Goal: Find specific page/section: Find specific page/section

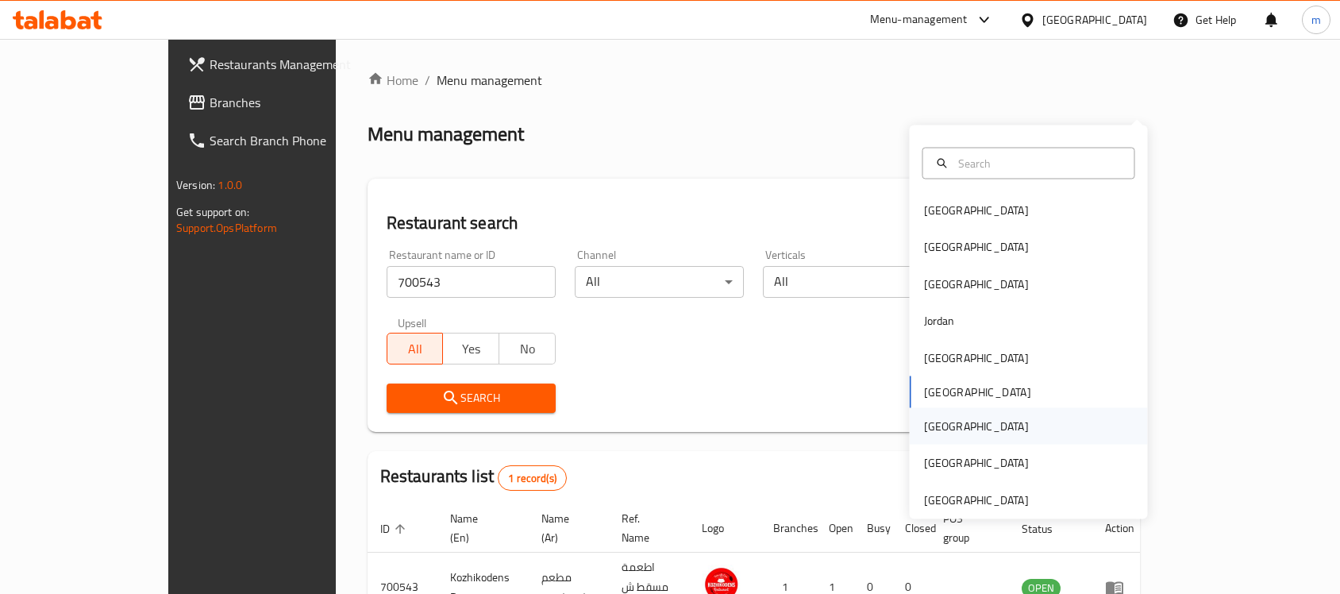
scroll to position [83, 0]
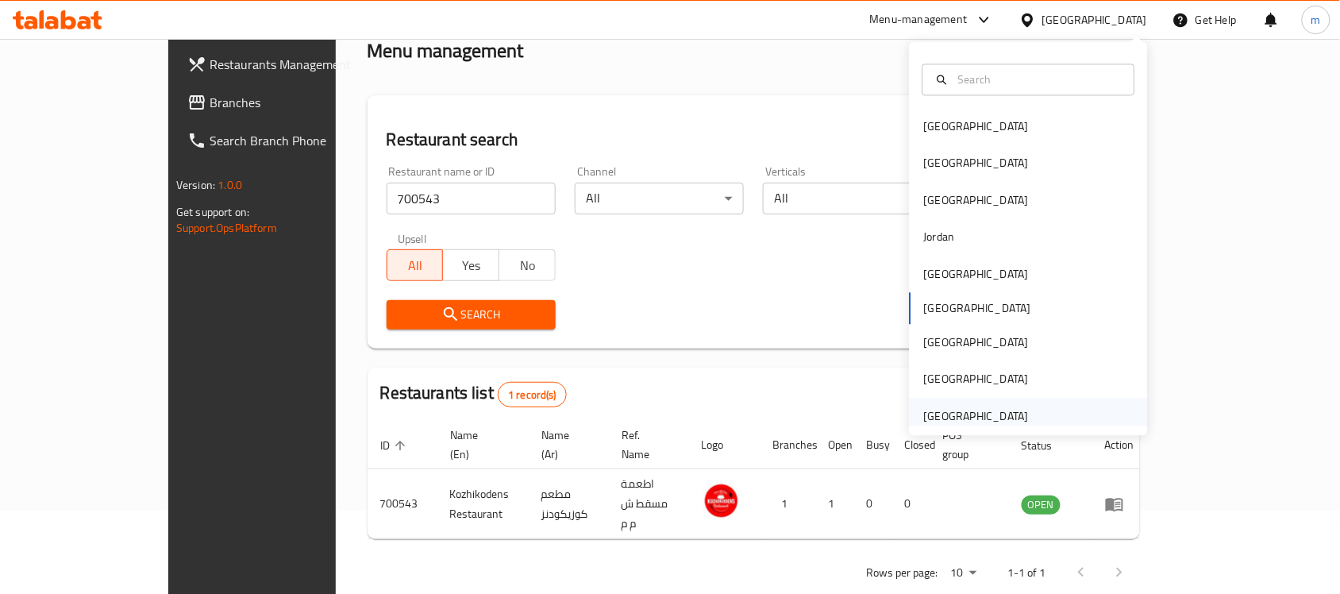
click at [951, 414] on div "[GEOGRAPHIC_DATA]" at bounding box center [976, 415] width 105 height 17
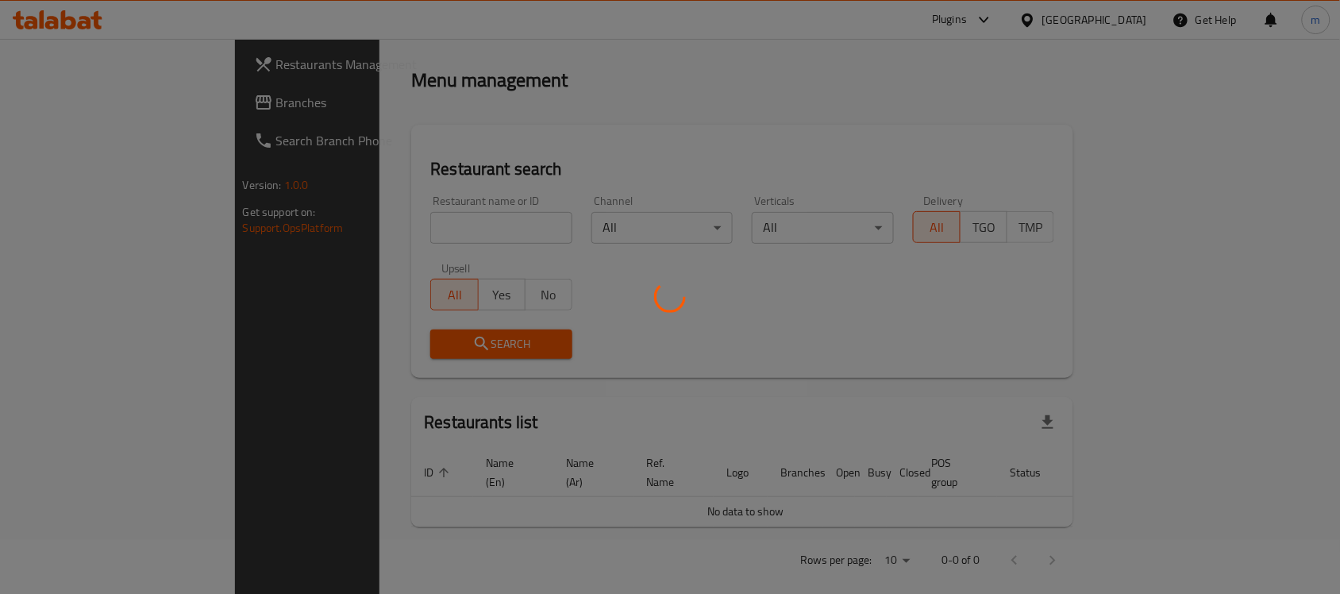
scroll to position [83, 0]
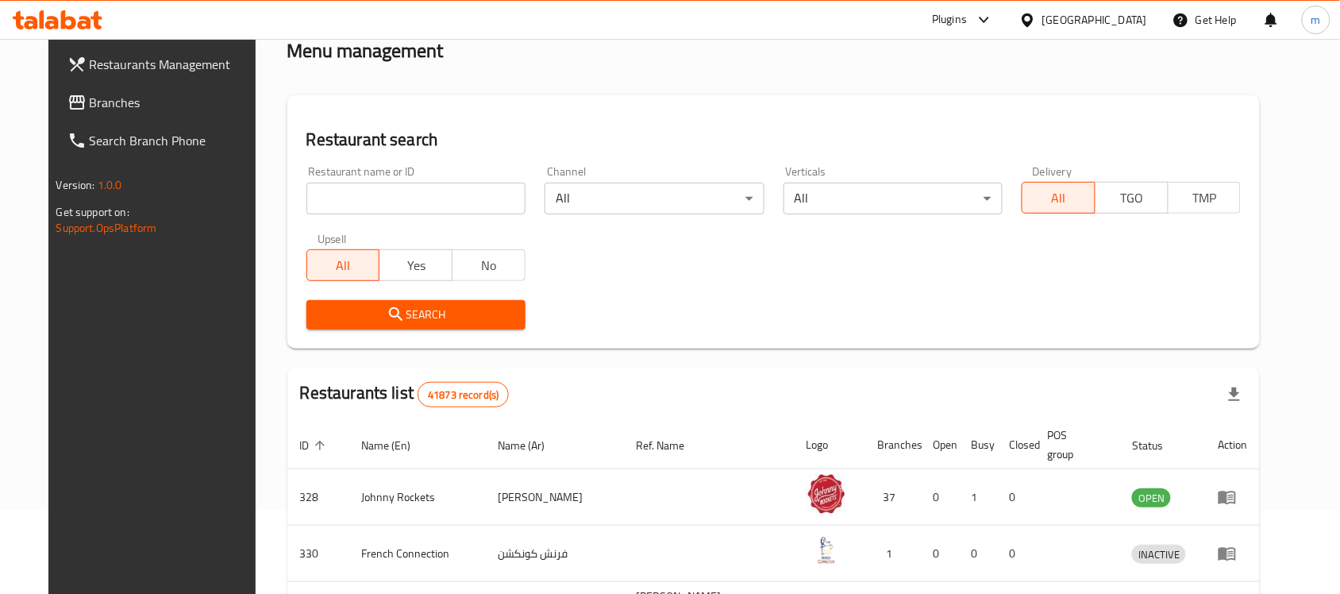
click at [102, 98] on span "Branches" at bounding box center [175, 102] width 170 height 19
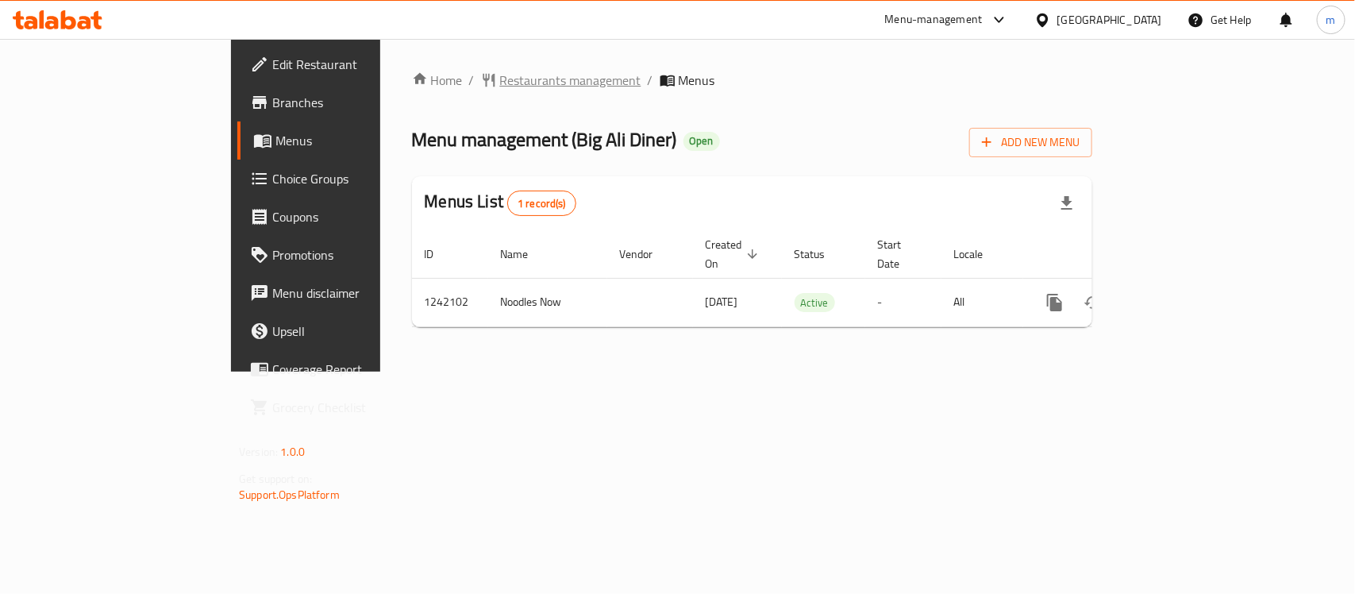
click at [500, 86] on span "Restaurants management" at bounding box center [570, 80] width 141 height 19
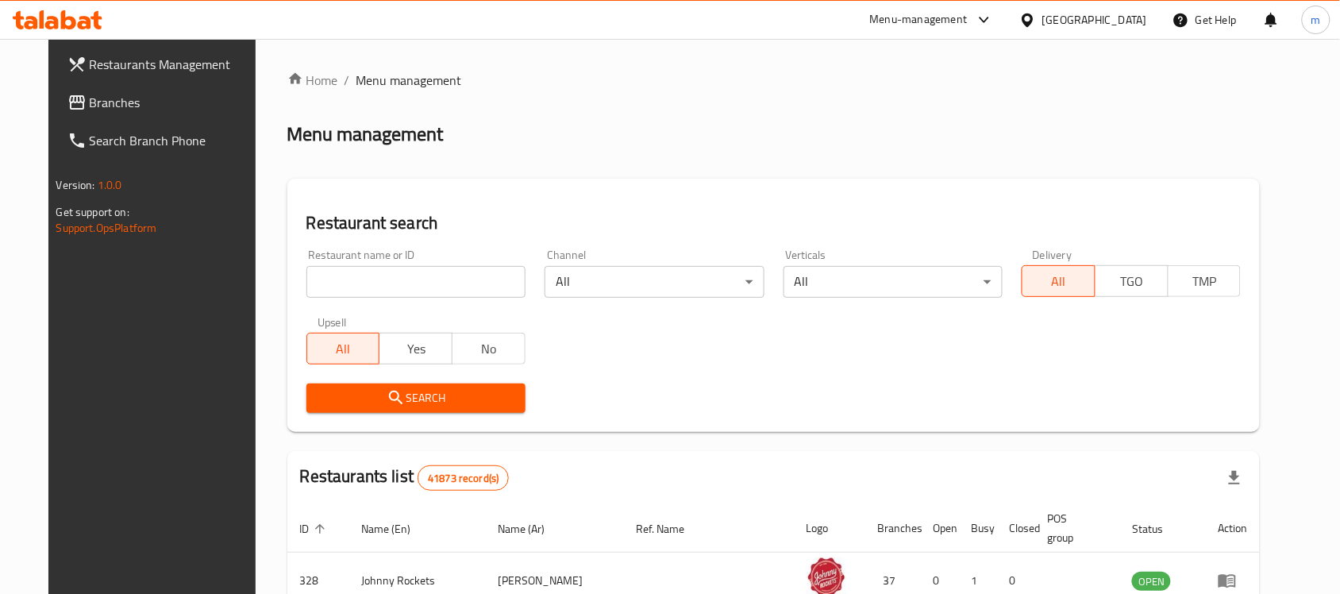
click at [379, 284] on div at bounding box center [670, 297] width 1340 height 594
click at [379, 284] on input "search" at bounding box center [415, 282] width 219 height 32
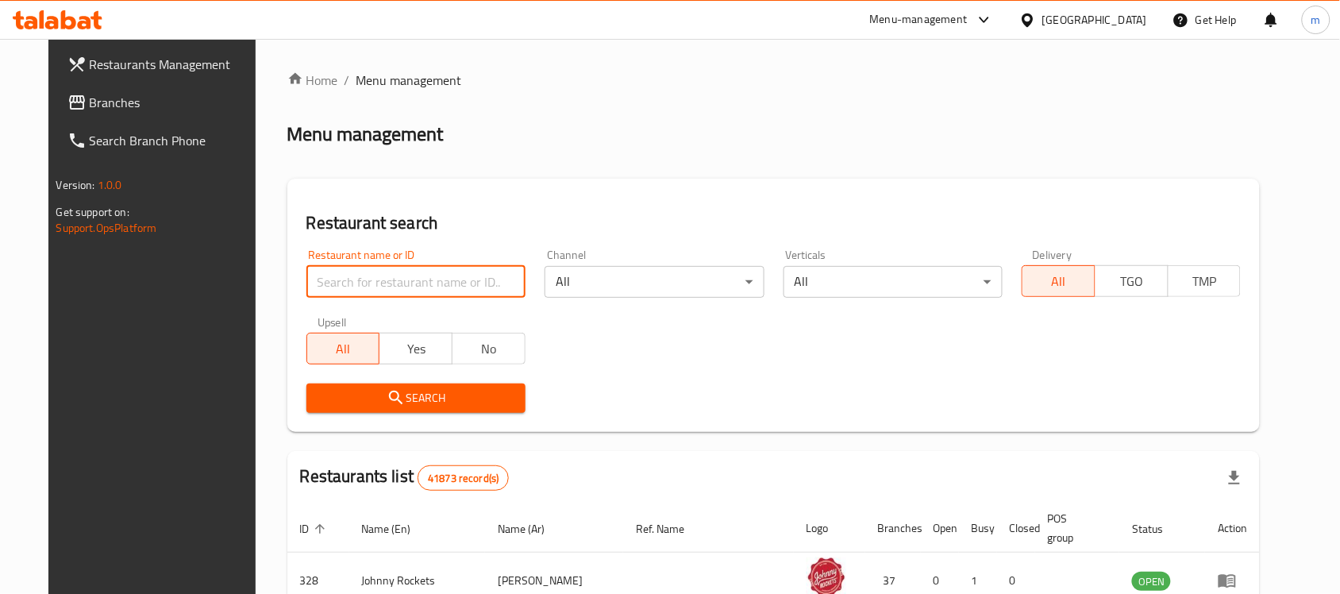
paste input "680992"
type input "680992"
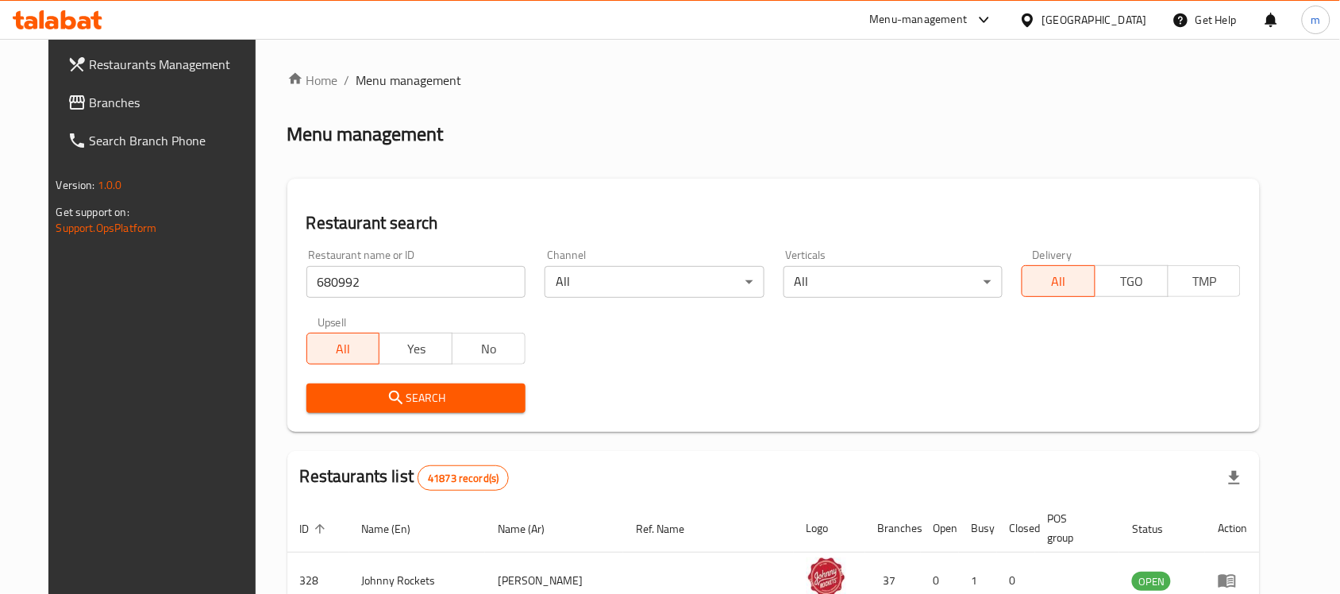
click at [387, 388] on icon "submit" at bounding box center [396, 397] width 19 height 19
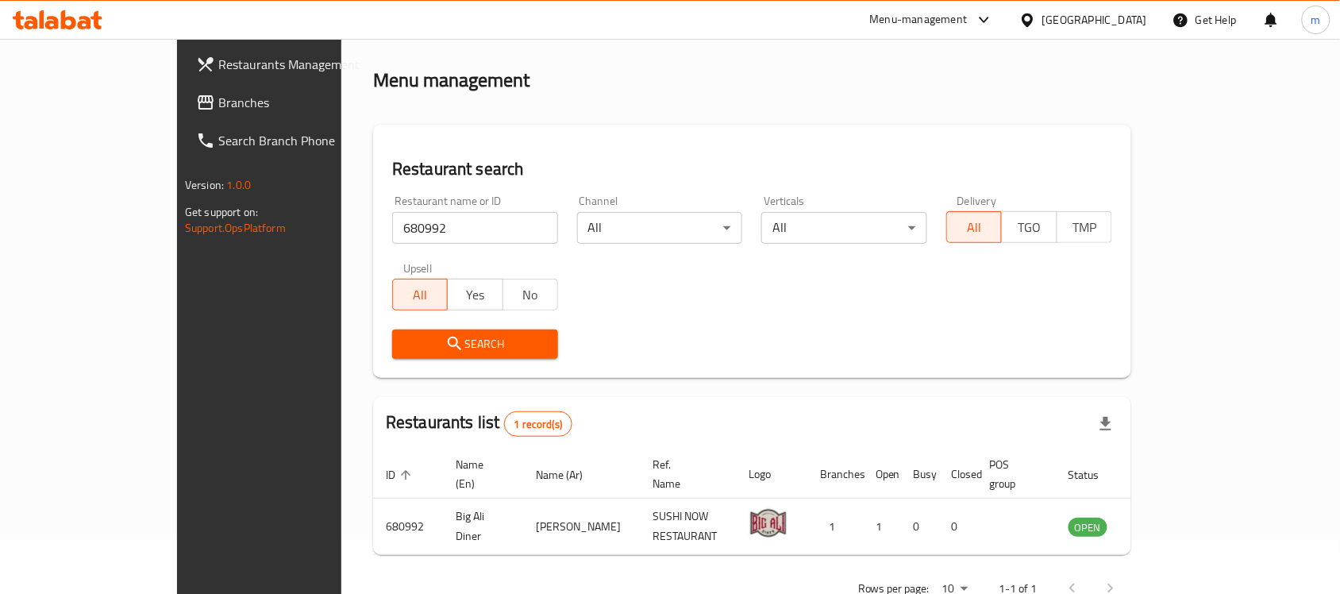
scroll to position [83, 0]
